Goal: Task Accomplishment & Management: Manage account settings

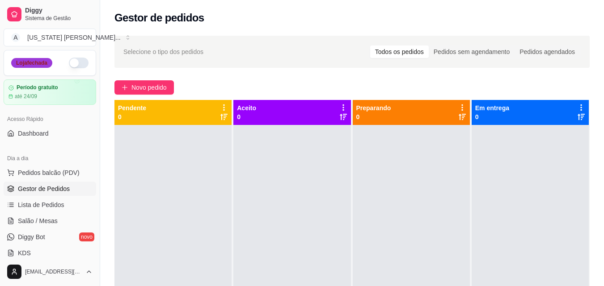
click at [37, 61] on div "Loja fechada" at bounding box center [31, 63] width 41 height 10
click at [69, 59] on button "button" at bounding box center [79, 63] width 20 height 11
click at [75, 60] on button "button" at bounding box center [79, 63] width 20 height 11
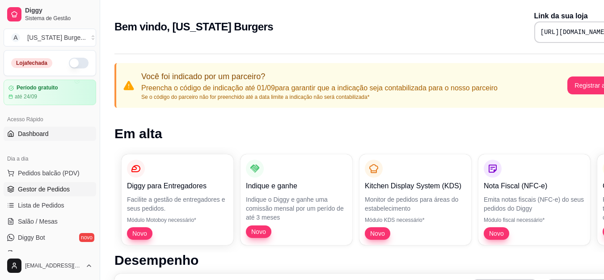
click at [36, 191] on span "Gestor de Pedidos" at bounding box center [44, 189] width 52 height 9
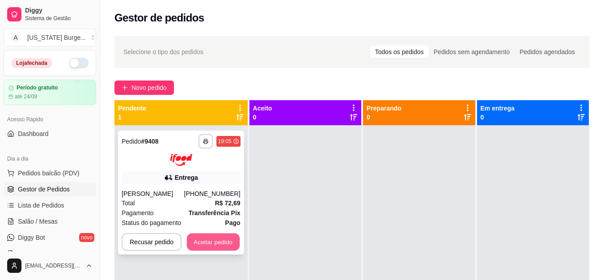
click at [232, 239] on button "Aceitar pedido" at bounding box center [213, 241] width 53 height 17
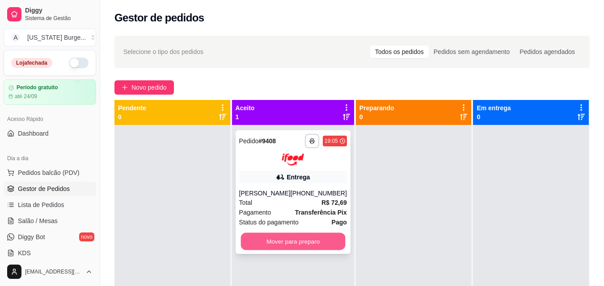
click at [278, 243] on button "Mover para preparo" at bounding box center [292, 241] width 105 height 17
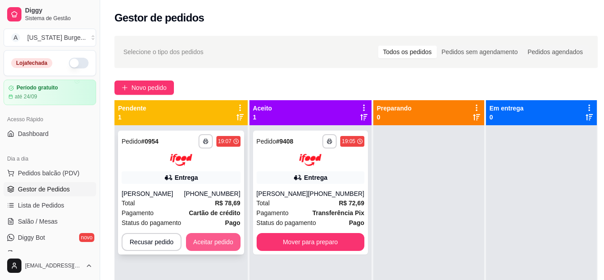
click at [222, 237] on button "Aceitar pedido" at bounding box center [213, 242] width 55 height 18
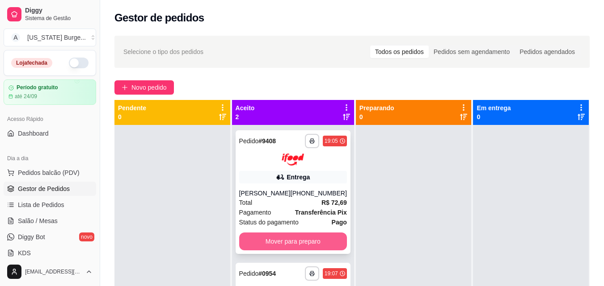
click at [286, 241] on button "Mover para preparo" at bounding box center [293, 242] width 108 height 18
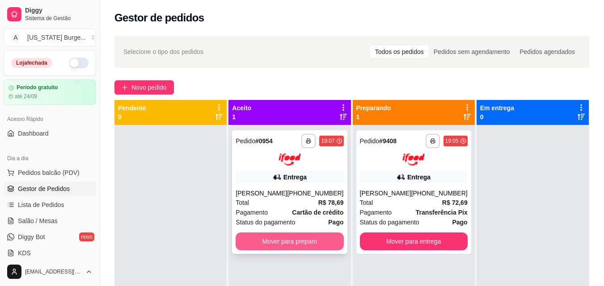
click at [286, 241] on button "Mover para preparo" at bounding box center [289, 242] width 108 height 18
click at [287, 241] on button "Mover para preparo" at bounding box center [289, 242] width 108 height 18
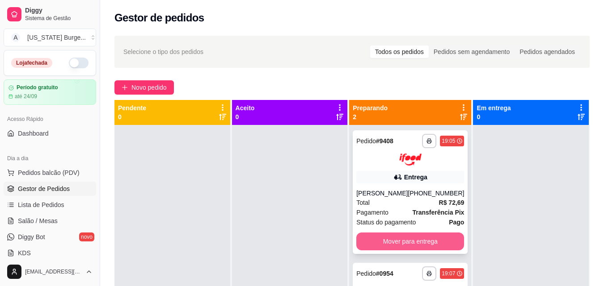
click at [409, 249] on button "Mover para entrega" at bounding box center [410, 242] width 108 height 18
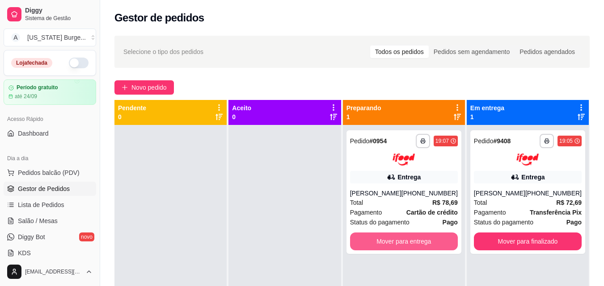
click at [409, 249] on button "Mover para entrega" at bounding box center [404, 242] width 108 height 18
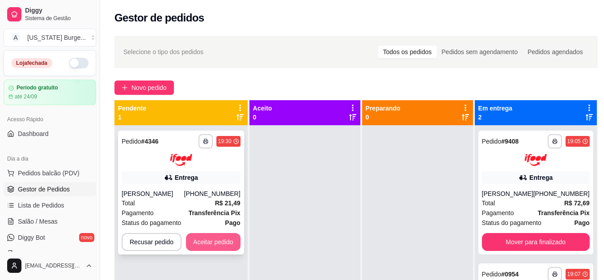
click at [211, 244] on button "Aceitar pedido" at bounding box center [213, 242] width 55 height 18
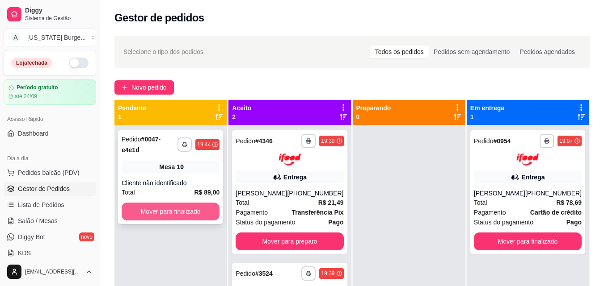
click at [181, 203] on button "Mover para finalizado" at bounding box center [171, 212] width 98 height 18
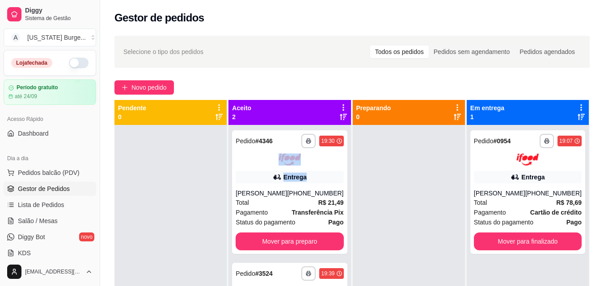
drag, startPoint x: 348, startPoint y: 148, endPoint x: 344, endPoint y: 182, distance: 34.5
click at [344, 182] on div "**********" at bounding box center [289, 255] width 123 height 311
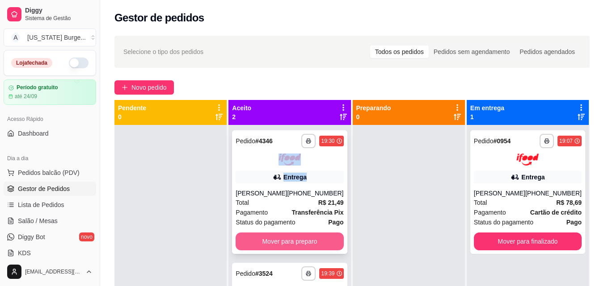
click at [292, 248] on button "Mover para preparo" at bounding box center [289, 242] width 108 height 18
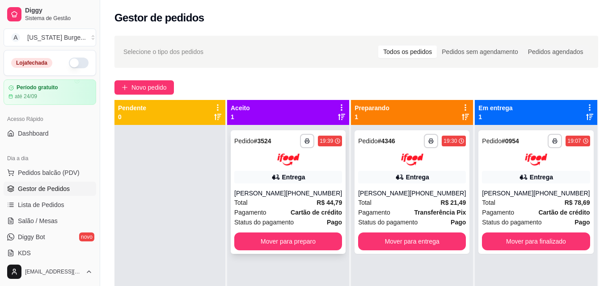
click at [288, 213] on div "Pagamento Cartão de crédito" at bounding box center [288, 213] width 108 height 10
click at [282, 196] on div "[PERSON_NAME]" at bounding box center [259, 193] width 51 height 9
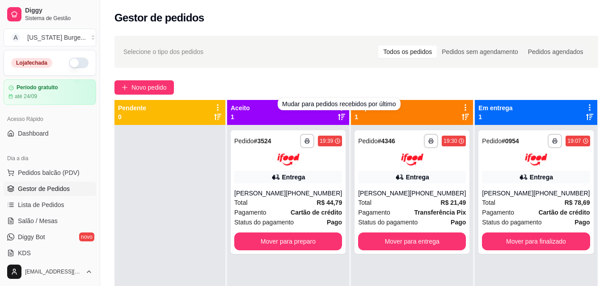
click at [340, 86] on div "Novo pedido" at bounding box center [355, 87] width 483 height 14
click at [312, 118] on div "Aceito 1" at bounding box center [288, 113] width 115 height 18
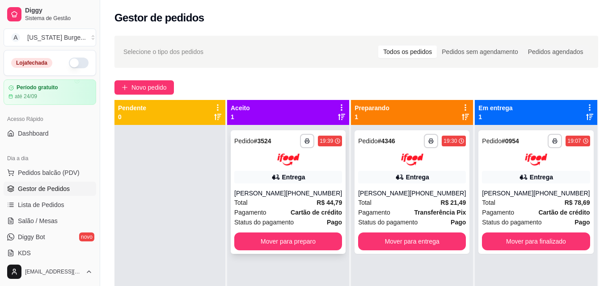
click at [329, 141] on div "19:39" at bounding box center [325, 141] width 13 height 7
click at [21, 219] on span "Salão / Mesas" at bounding box center [38, 221] width 40 height 9
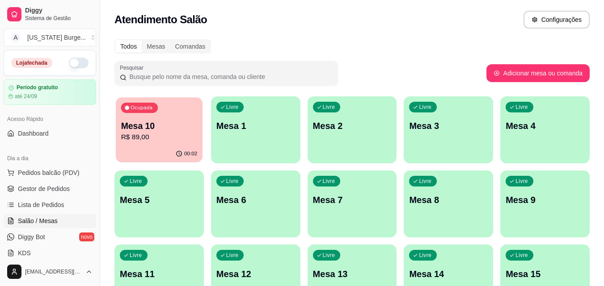
click at [166, 127] on p "Mesa 10" at bounding box center [159, 126] width 76 height 12
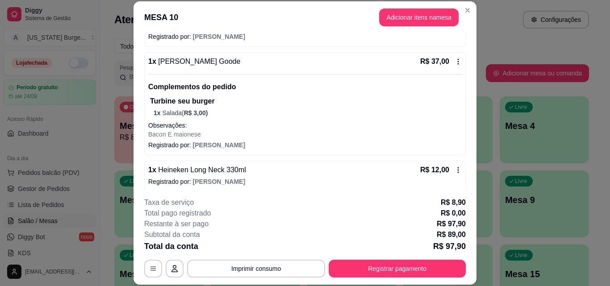
scroll to position [158, 0]
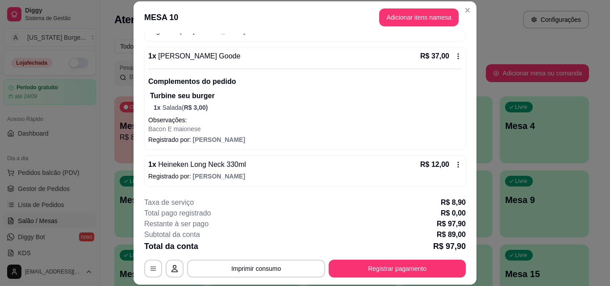
click at [455, 166] on icon at bounding box center [458, 164] width 7 height 7
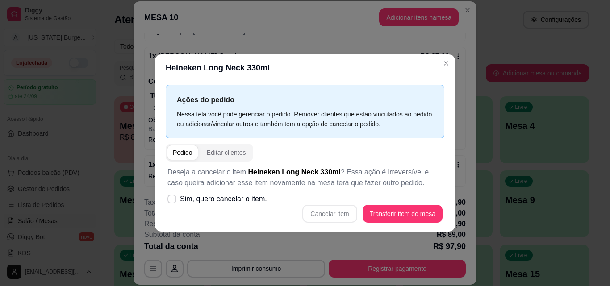
click at [344, 217] on div "Cancelar item Transferir item de mesa" at bounding box center [305, 214] width 275 height 18
click at [180, 199] on span "Sim, quero cancelar o item." at bounding box center [223, 199] width 87 height 11
click at [173, 201] on input "Sim, quero cancelar o item." at bounding box center [170, 204] width 6 height 6
checkbox input "true"
click at [338, 210] on button "Cancelar item" at bounding box center [329, 214] width 55 height 18
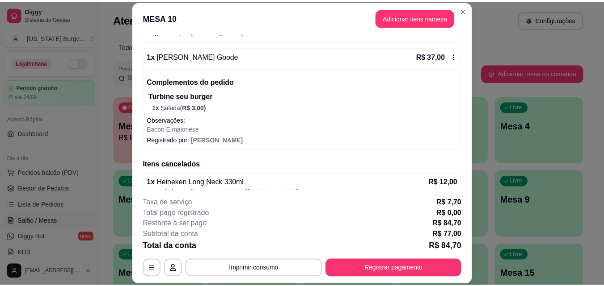
scroll to position [172, 0]
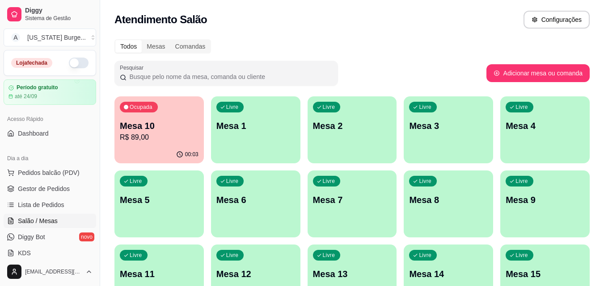
click at [74, 62] on button "button" at bounding box center [79, 63] width 20 height 11
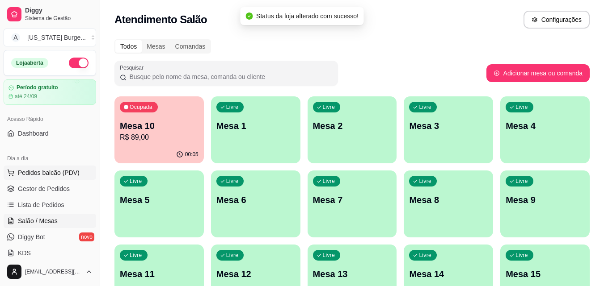
click at [46, 172] on span "Pedidos balcão (PDV)" at bounding box center [49, 172] width 62 height 9
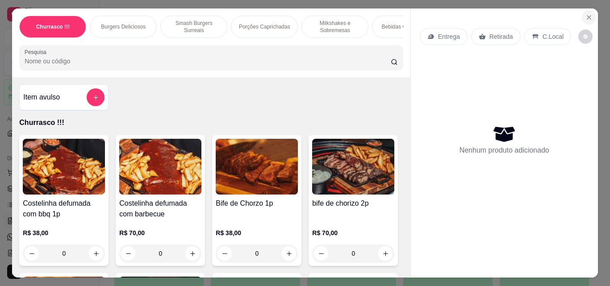
click at [582, 16] on button "Close" at bounding box center [589, 17] width 14 height 14
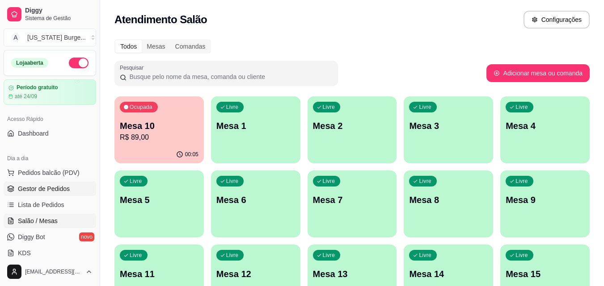
click at [46, 192] on span "Gestor de Pedidos" at bounding box center [44, 189] width 52 height 9
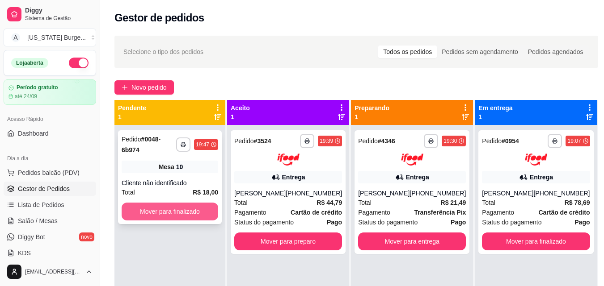
click at [173, 203] on button "Mover para finalizado" at bounding box center [170, 212] width 97 height 18
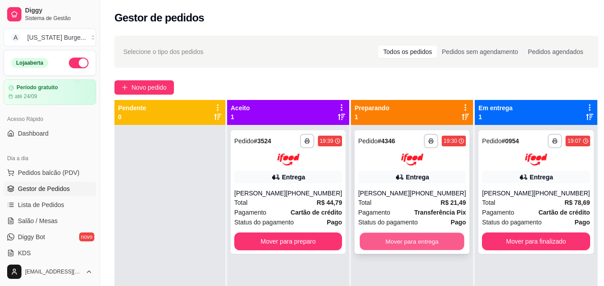
click at [381, 236] on button "Mover para entrega" at bounding box center [412, 241] width 105 height 17
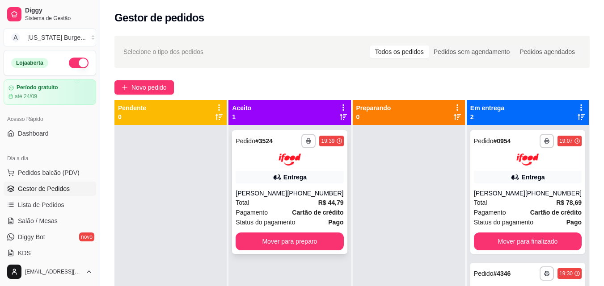
click at [313, 196] on div "[PHONE_NUMBER]" at bounding box center [315, 193] width 56 height 9
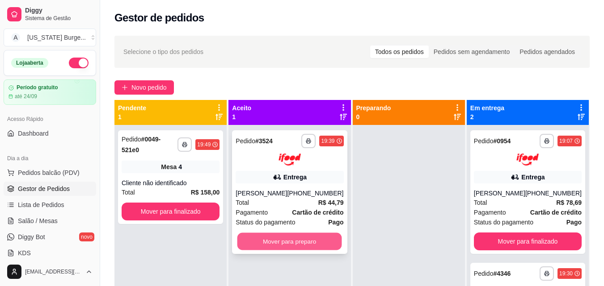
click at [268, 244] on button "Mover para preparo" at bounding box center [289, 241] width 105 height 17
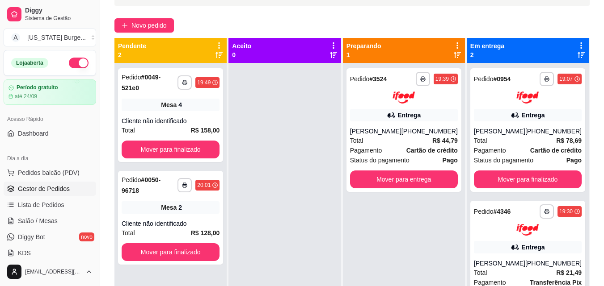
scroll to position [64, 0]
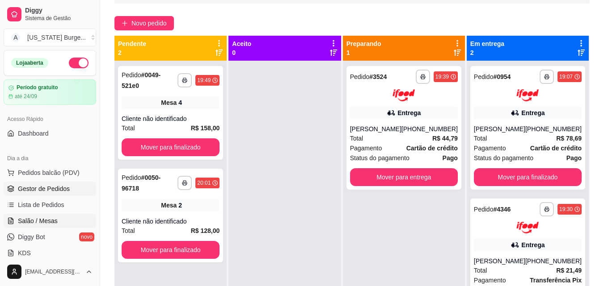
click at [46, 222] on span "Salão / Mesas" at bounding box center [38, 221] width 40 height 9
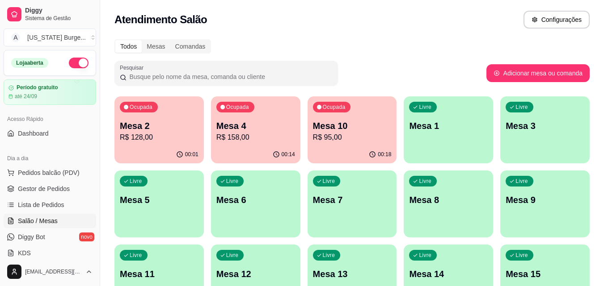
click at [167, 124] on p "Mesa 2" at bounding box center [159, 126] width 79 height 13
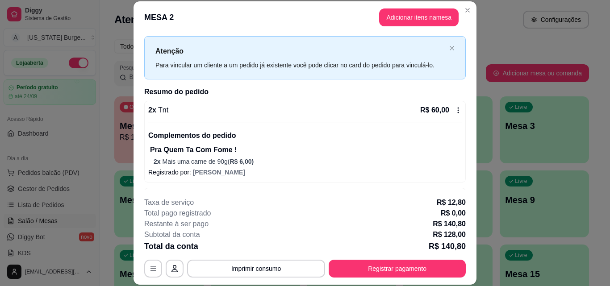
scroll to position [55, 0]
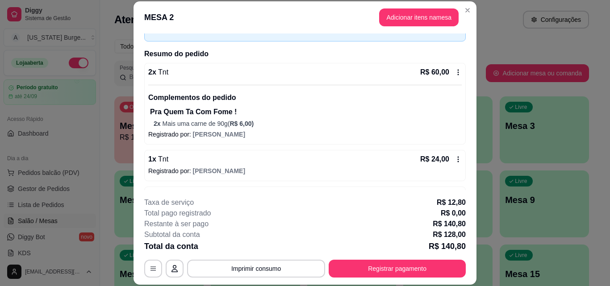
click at [455, 69] on icon at bounding box center [458, 72] width 7 height 7
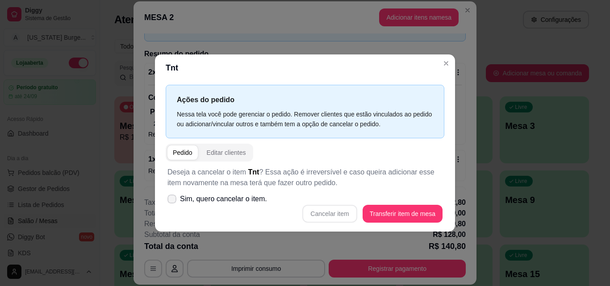
click at [172, 200] on icon at bounding box center [171, 199] width 7 height 5
click at [172, 201] on input "Sim, quero cancelar o item." at bounding box center [170, 204] width 6 height 6
checkbox input "true"
click at [319, 216] on button "Cancelar item" at bounding box center [329, 214] width 55 height 18
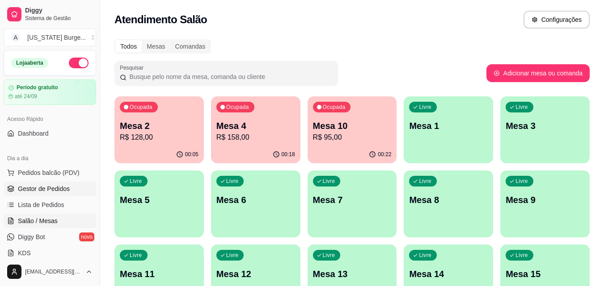
click at [42, 184] on link "Gestor de Pedidos" at bounding box center [50, 189] width 92 height 14
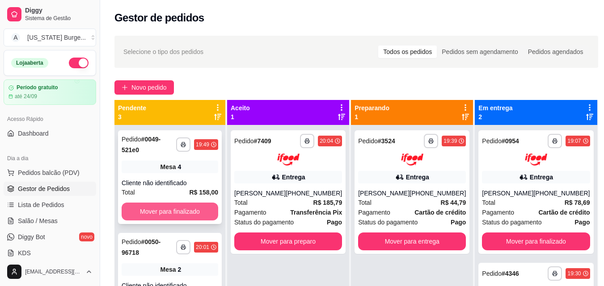
click at [173, 211] on button "Mover para finalizado" at bounding box center [170, 212] width 97 height 18
click at [172, 208] on button "Mover para finalizado" at bounding box center [170, 211] width 94 height 17
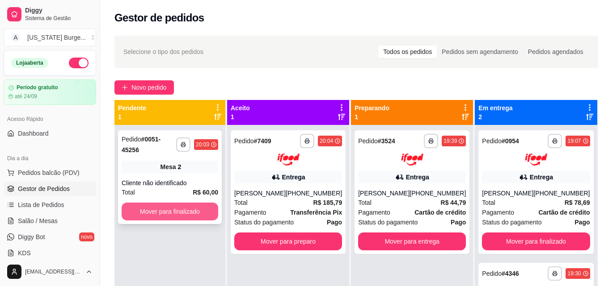
click at [170, 208] on button "Mover para finalizado" at bounding box center [170, 212] width 97 height 18
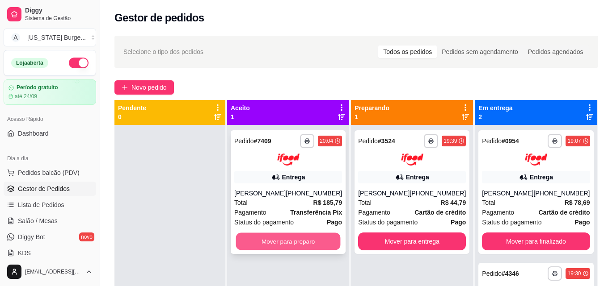
click at [246, 250] on button "Mover para preparo" at bounding box center [288, 241] width 105 height 17
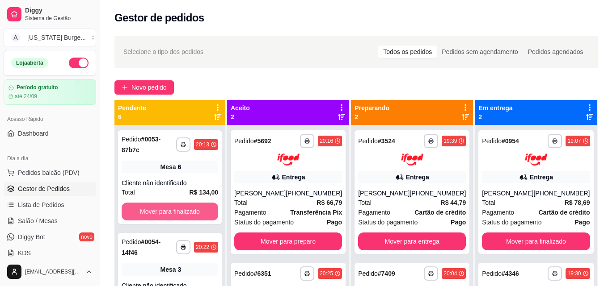
click at [178, 215] on button "Mover para finalizado" at bounding box center [170, 212] width 97 height 18
click at [177, 215] on button "Mover para finalizado" at bounding box center [170, 211] width 94 height 17
click at [177, 215] on button "Mover para finalizado" at bounding box center [170, 212] width 97 height 18
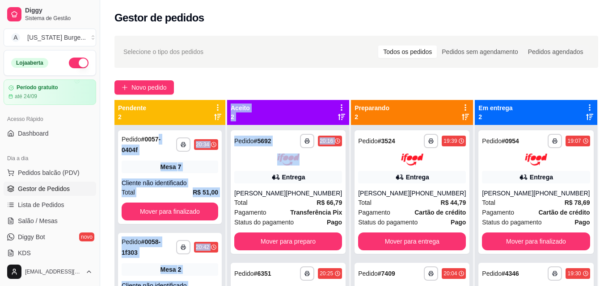
drag, startPoint x: 348, startPoint y: 165, endPoint x: 160, endPoint y: 130, distance: 190.9
click at [160, 130] on div "**********" at bounding box center [355, 243] width 483 height 286
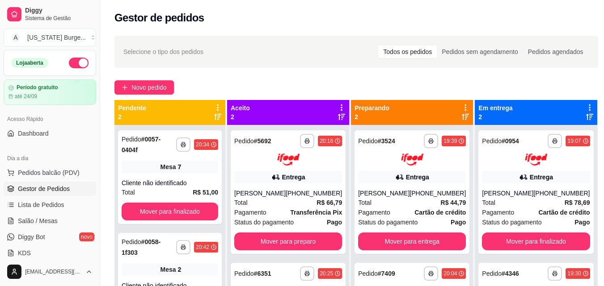
click at [224, 68] on div "**********" at bounding box center [356, 213] width 512 height 367
click at [302, 187] on div "**********" at bounding box center [288, 192] width 115 height 124
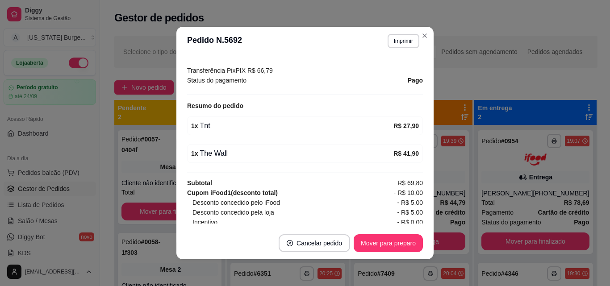
scroll to position [309, 0]
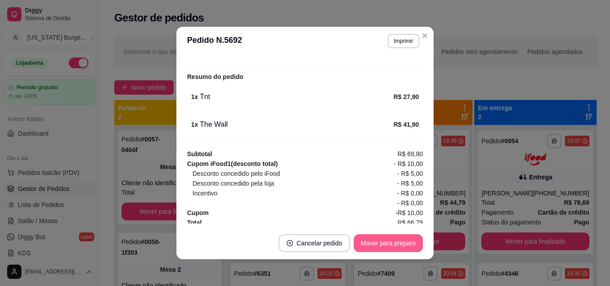
click at [383, 247] on button "Mover para preparo" at bounding box center [388, 244] width 69 height 18
click at [375, 239] on button "Mover para entrega" at bounding box center [388, 244] width 69 height 18
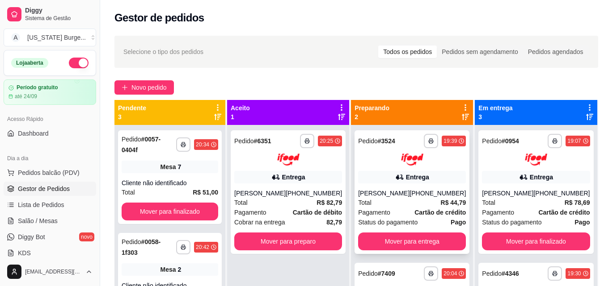
click at [374, 218] on span "Pagamento" at bounding box center [374, 213] width 32 height 10
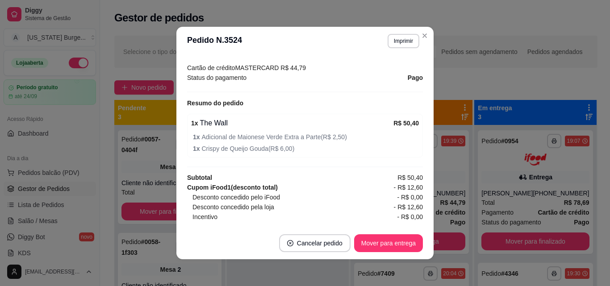
scroll to position [273, 0]
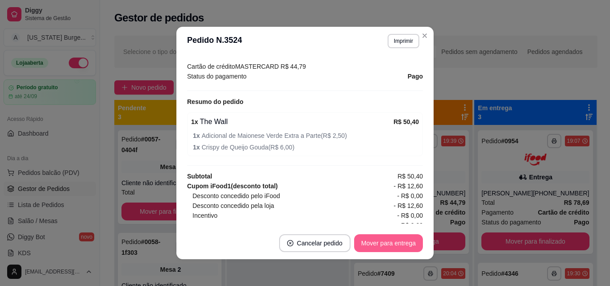
click at [379, 251] on button "Mover para entrega" at bounding box center [388, 244] width 69 height 18
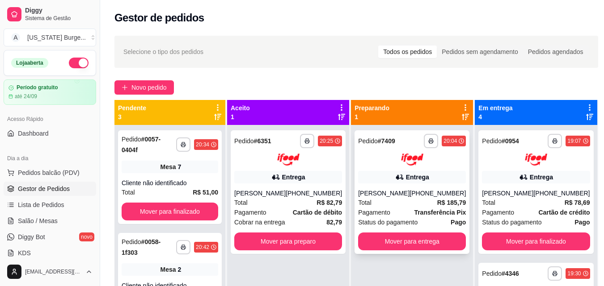
click at [385, 216] on span "Pagamento" at bounding box center [374, 213] width 32 height 10
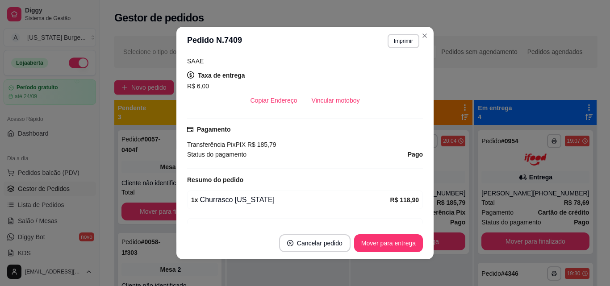
scroll to position [250, 0]
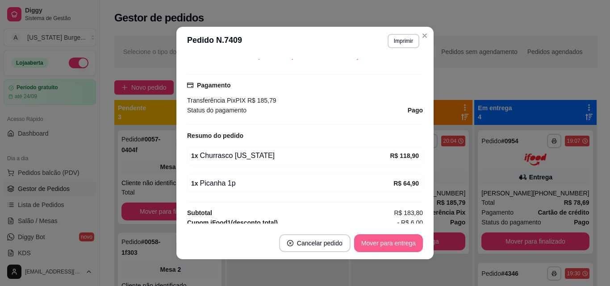
click at [391, 239] on button "Mover para entrega" at bounding box center [388, 244] width 69 height 18
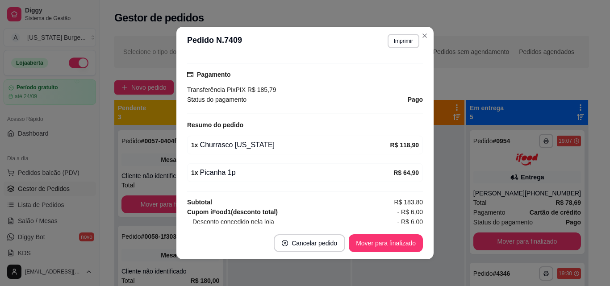
scroll to position [239, 0]
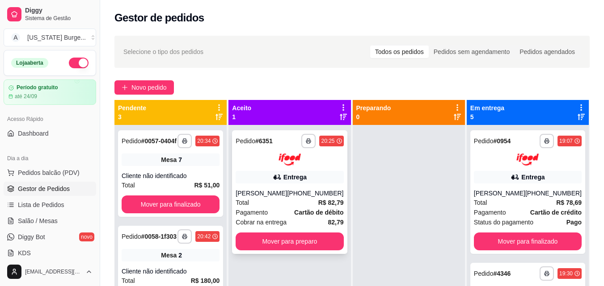
click at [294, 177] on div "Entrega" at bounding box center [294, 177] width 23 height 9
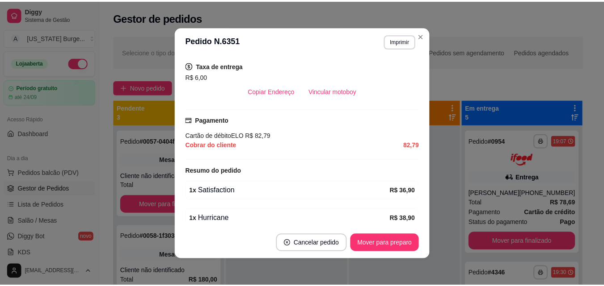
scroll to position [254, 0]
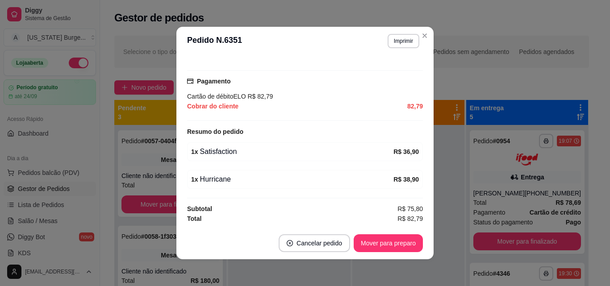
click at [396, 233] on footer "Cancelar pedido Mover para preparo" at bounding box center [304, 243] width 257 height 32
click at [394, 239] on button "Mover para preparo" at bounding box center [388, 244] width 69 height 18
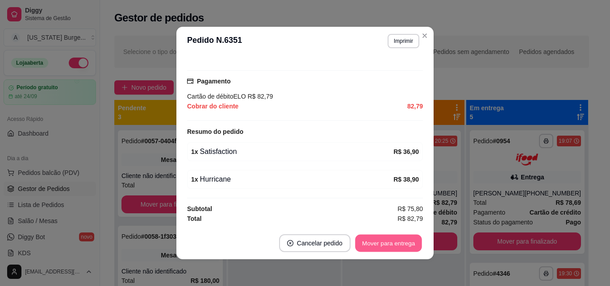
click at [394, 241] on button "Mover para entrega" at bounding box center [388, 243] width 67 height 17
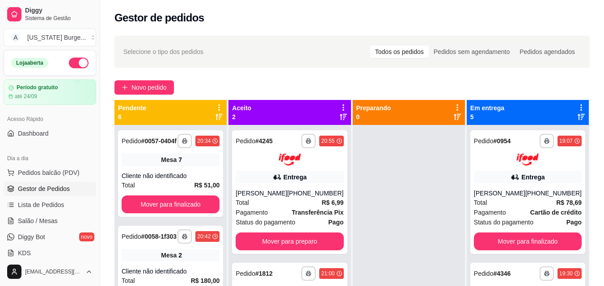
click at [96, 123] on button "Toggle Sidebar" at bounding box center [99, 143] width 7 height 286
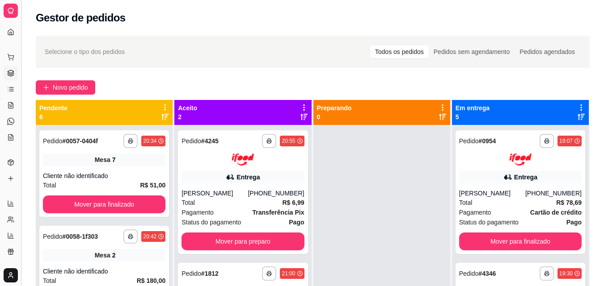
click at [21, 109] on button "Toggle Sidebar" at bounding box center [20, 143] width 7 height 286
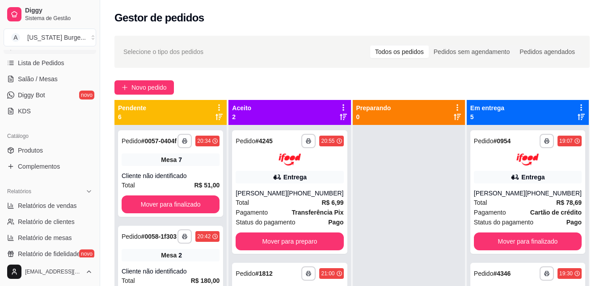
scroll to position [147, 0]
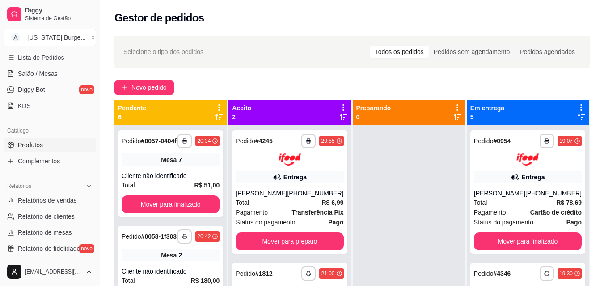
click at [64, 147] on link "Produtos" at bounding box center [50, 145] width 92 height 14
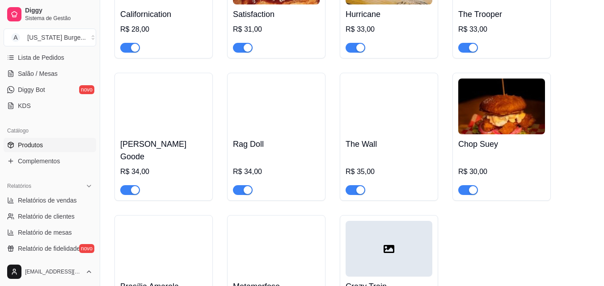
scroll to position [834, 0]
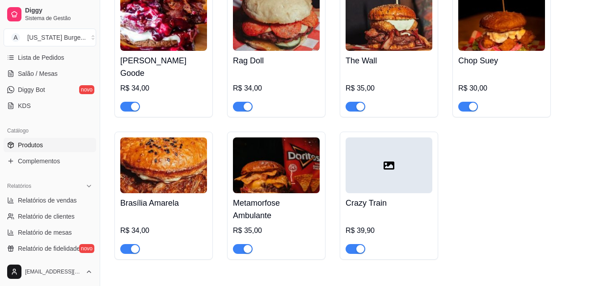
click at [128, 244] on span "button" at bounding box center [130, 249] width 20 height 10
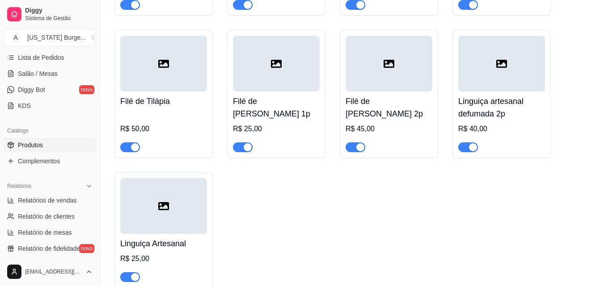
scroll to position [0, 0]
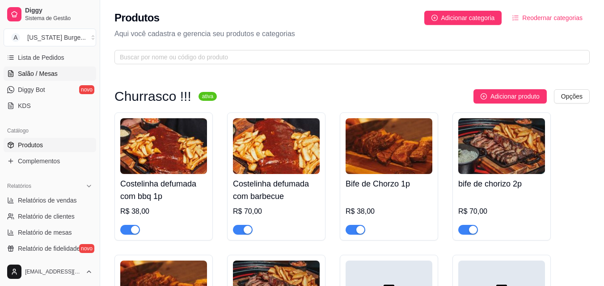
click at [25, 73] on span "Salão / Mesas" at bounding box center [38, 73] width 40 height 9
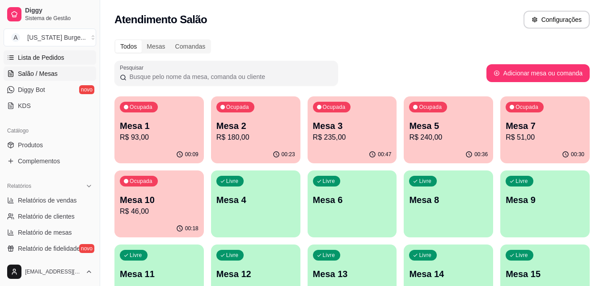
click at [40, 56] on span "Lista de Pedidos" at bounding box center [41, 57] width 46 height 9
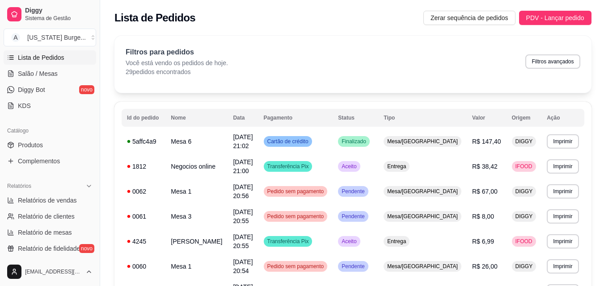
click at [312, 66] on div "Filtros para pedidos Você está vendo os pedidos de hoje. 29 pedidos encontrados…" at bounding box center [353, 61] width 454 height 29
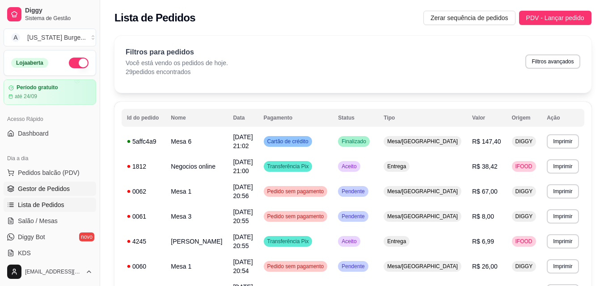
click at [17, 193] on link "Gestor de Pedidos" at bounding box center [50, 189] width 92 height 14
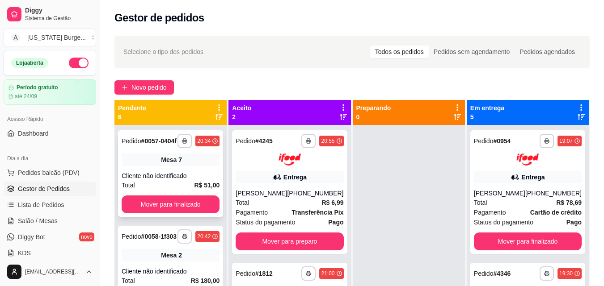
click at [166, 164] on span "Mesa" at bounding box center [169, 159] width 16 height 9
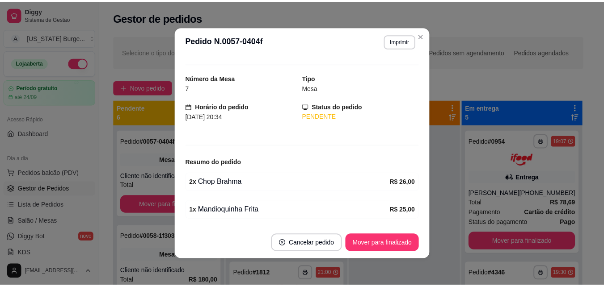
scroll to position [16, 0]
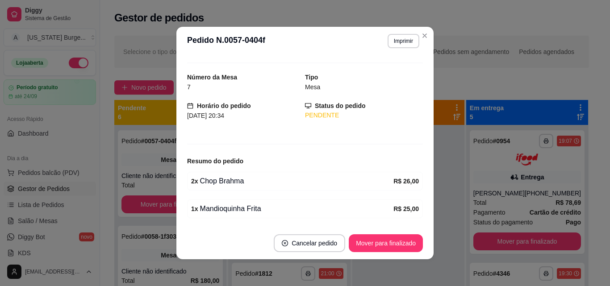
click at [403, 135] on div "feito há 30 minutos Número da Mesa 7 Tipo Mesa Horário do pedido [DATE] 20:34 S…" at bounding box center [305, 141] width 236 height 165
click at [383, 236] on button "Mover para finalizado" at bounding box center [386, 243] width 72 height 17
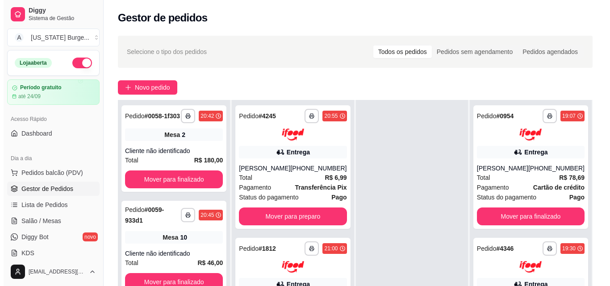
scroll to position [0, 0]
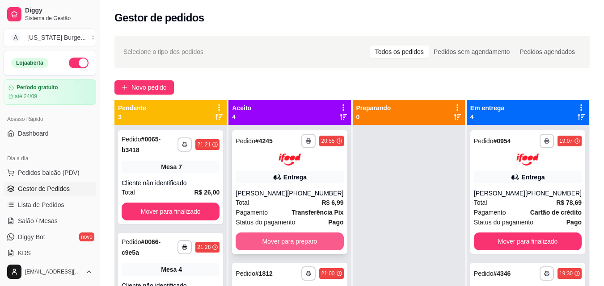
click at [263, 251] on button "Mover para preparo" at bounding box center [289, 242] width 108 height 18
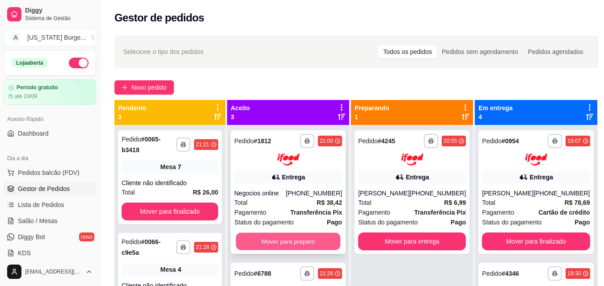
click at [281, 235] on button "Mover para preparo" at bounding box center [288, 241] width 105 height 17
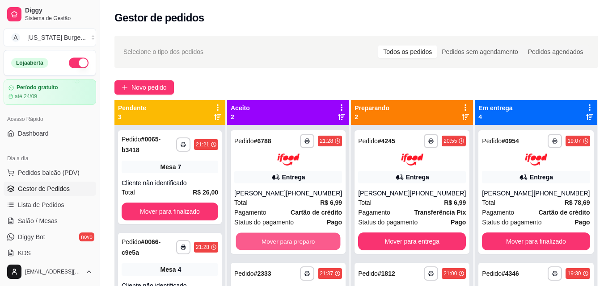
click at [281, 235] on button "Mover para preparo" at bounding box center [288, 241] width 105 height 17
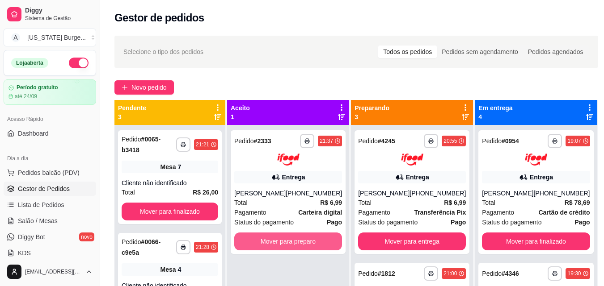
click at [281, 235] on button "Mover para preparo" at bounding box center [288, 242] width 108 height 18
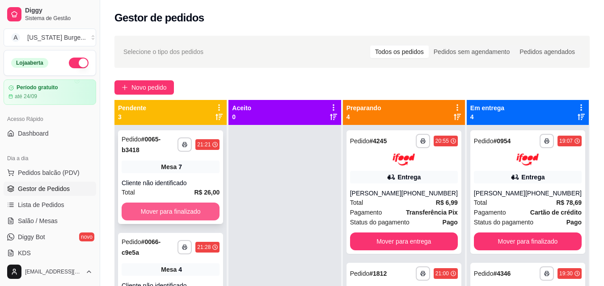
click at [179, 210] on button "Mover para finalizado" at bounding box center [171, 212] width 98 height 18
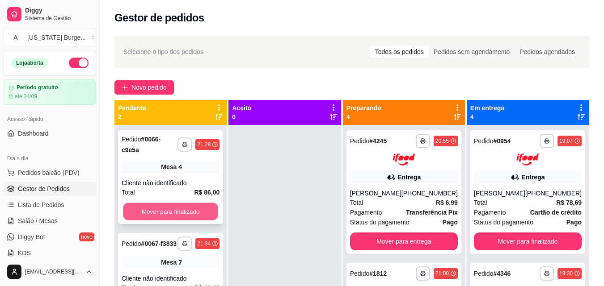
click at [179, 203] on button "Mover para finalizado" at bounding box center [170, 211] width 95 height 17
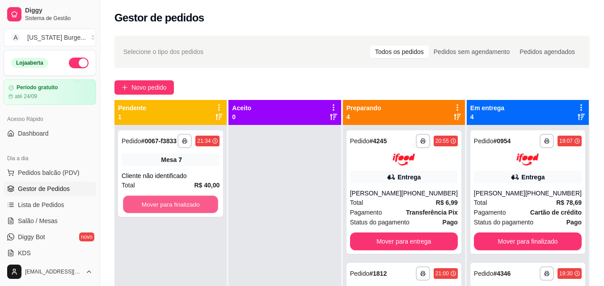
click at [179, 203] on button "Mover para finalizado" at bounding box center [170, 204] width 95 height 17
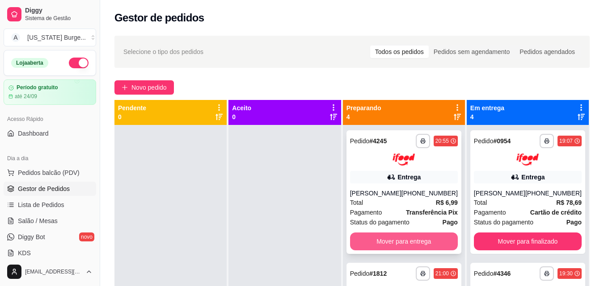
click at [411, 243] on button "Mover para entrega" at bounding box center [404, 242] width 108 height 18
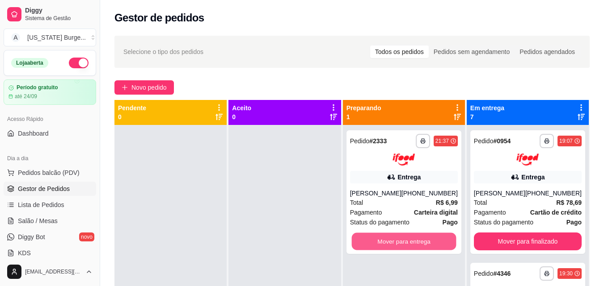
click at [411, 243] on button "Mover para entrega" at bounding box center [403, 241] width 105 height 17
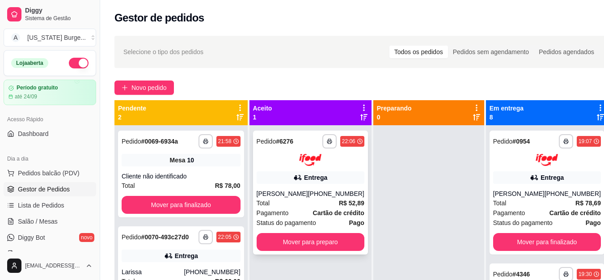
click at [269, 208] on span "Pagamento" at bounding box center [272, 213] width 32 height 10
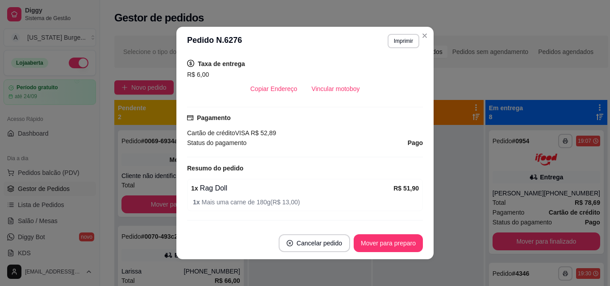
scroll to position [213, 0]
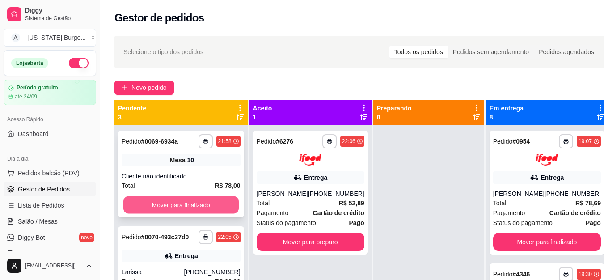
click at [215, 201] on button "Mover para finalizado" at bounding box center [180, 204] width 115 height 17
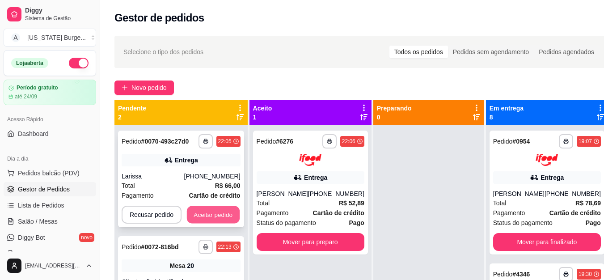
click at [206, 214] on button "Aceitar pedido" at bounding box center [213, 214] width 53 height 17
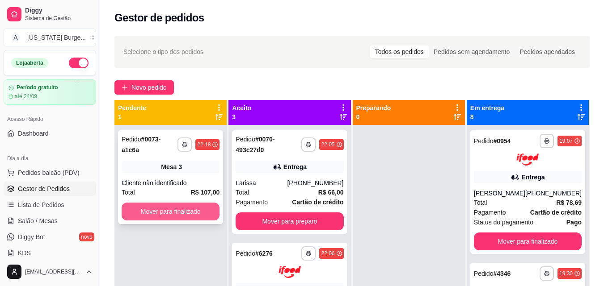
click at [192, 203] on button "Mover para finalizado" at bounding box center [171, 212] width 98 height 18
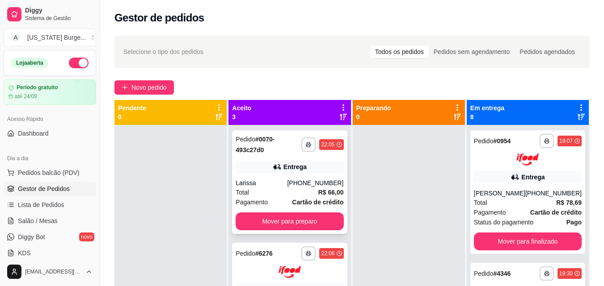
click at [272, 187] on div "Larissa" at bounding box center [260, 183] width 51 height 9
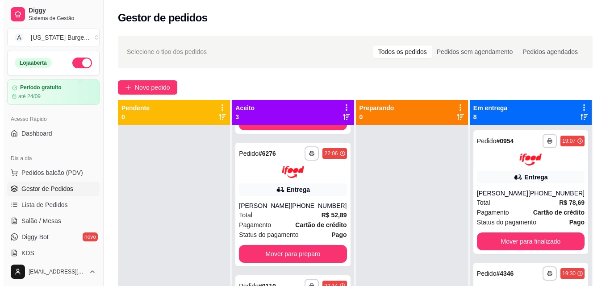
scroll to position [92, 0]
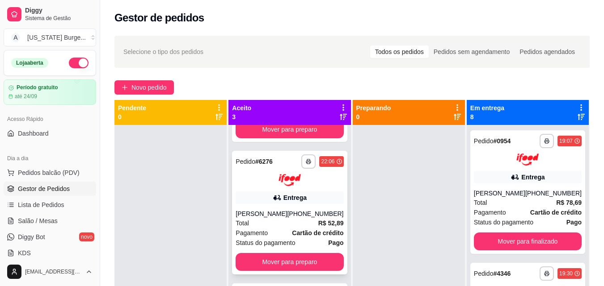
click at [323, 248] on div "**********" at bounding box center [289, 213] width 115 height 124
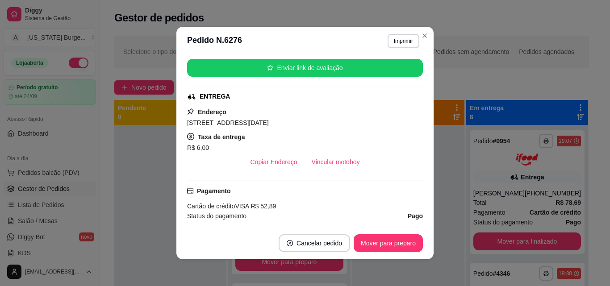
scroll to position [138, 0]
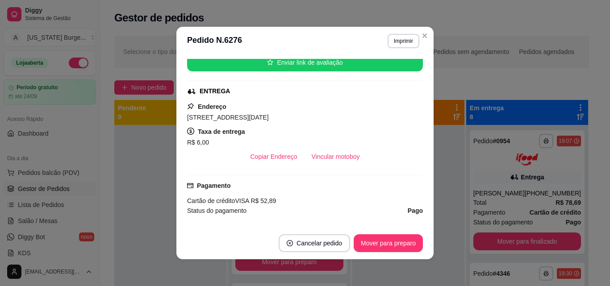
click at [410, 141] on div "R$ 6,00" at bounding box center [305, 142] width 236 height 11
click at [387, 238] on button "Mover para preparo" at bounding box center [388, 243] width 67 height 17
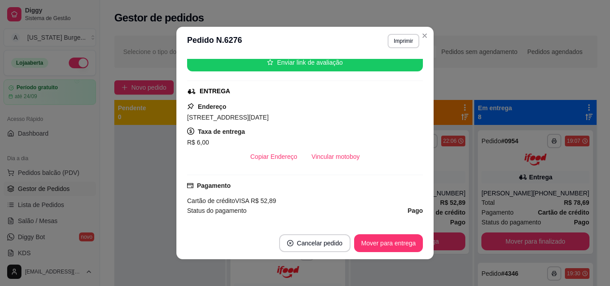
scroll to position [0, 0]
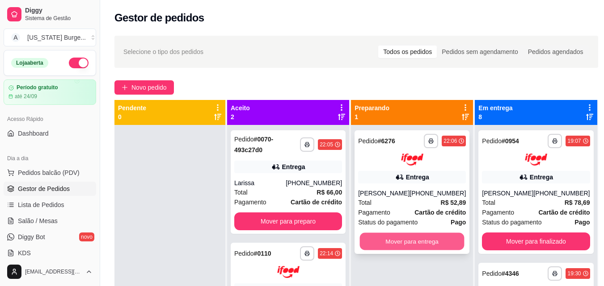
click at [394, 239] on button "Mover para entrega" at bounding box center [412, 241] width 105 height 17
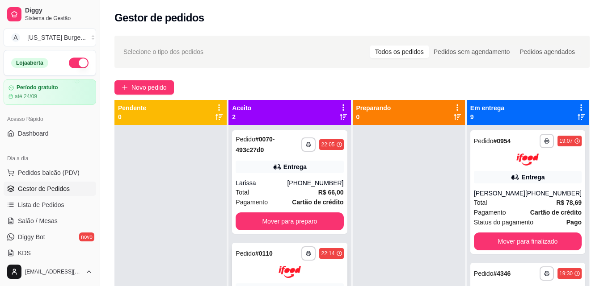
click at [279, 260] on div "**********" at bounding box center [289, 254] width 108 height 14
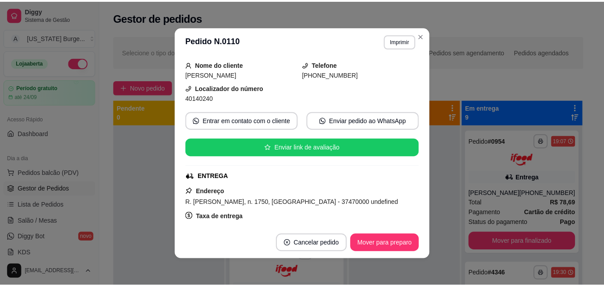
scroll to position [62, 0]
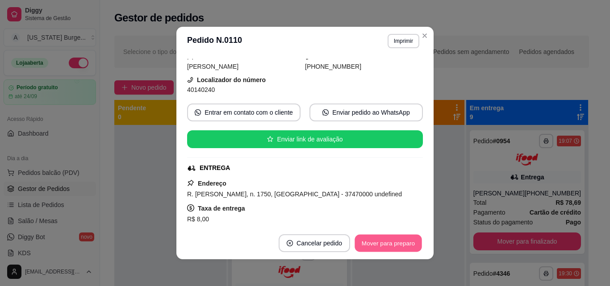
click at [378, 242] on button "Mover para preparo" at bounding box center [388, 243] width 67 height 17
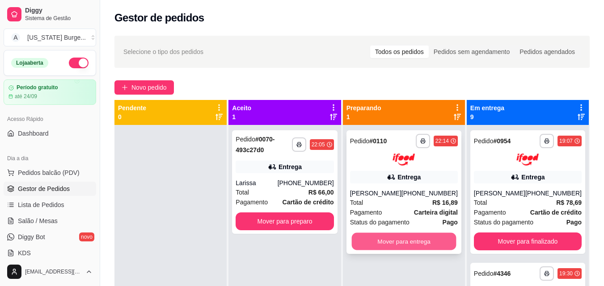
click at [427, 250] on button "Mover para entrega" at bounding box center [403, 241] width 105 height 17
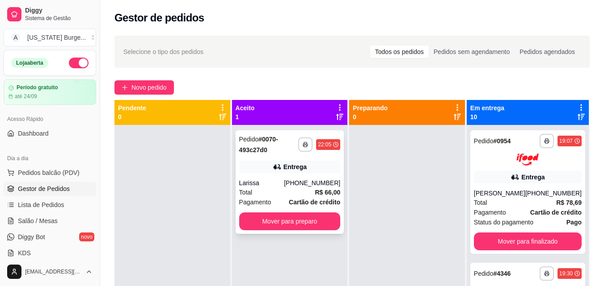
click at [296, 197] on span "Cartão de crédito" at bounding box center [314, 202] width 51 height 10
click at [76, 65] on button "button" at bounding box center [79, 63] width 20 height 11
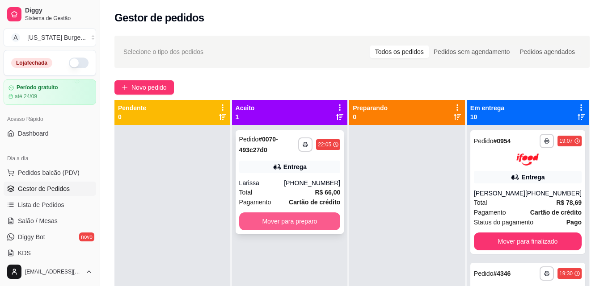
click at [270, 218] on button "Mover para preparo" at bounding box center [289, 222] width 101 height 18
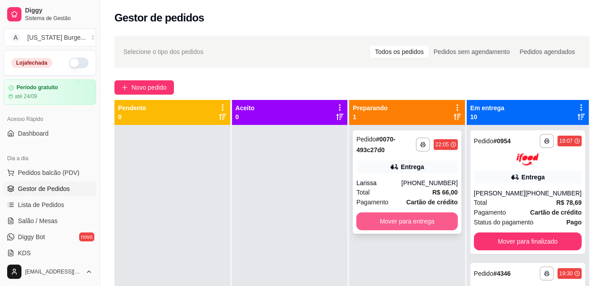
click at [392, 222] on button "Mover para entrega" at bounding box center [406, 222] width 101 height 18
